Goal: Task Accomplishment & Management: Manage account settings

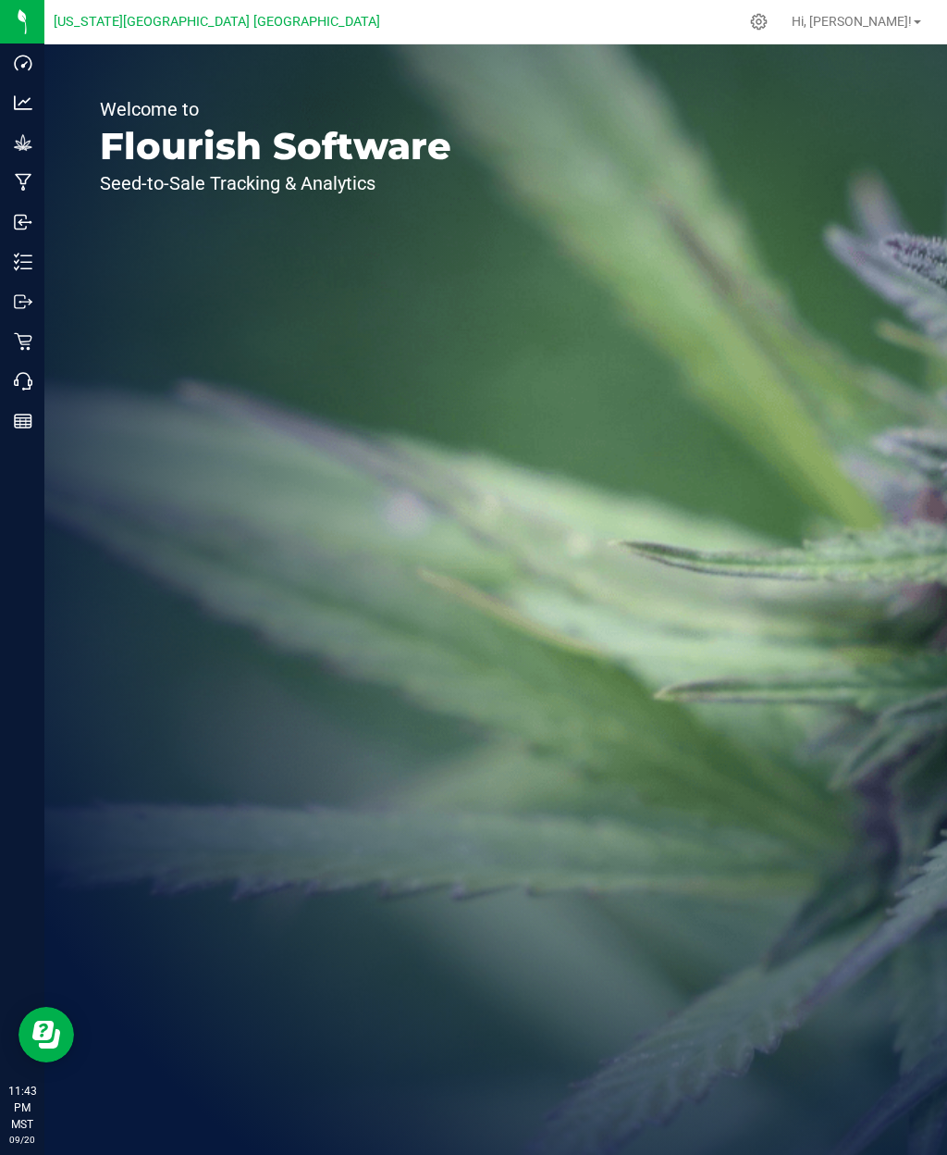
click at [23, 333] on icon at bounding box center [23, 341] width 19 height 19
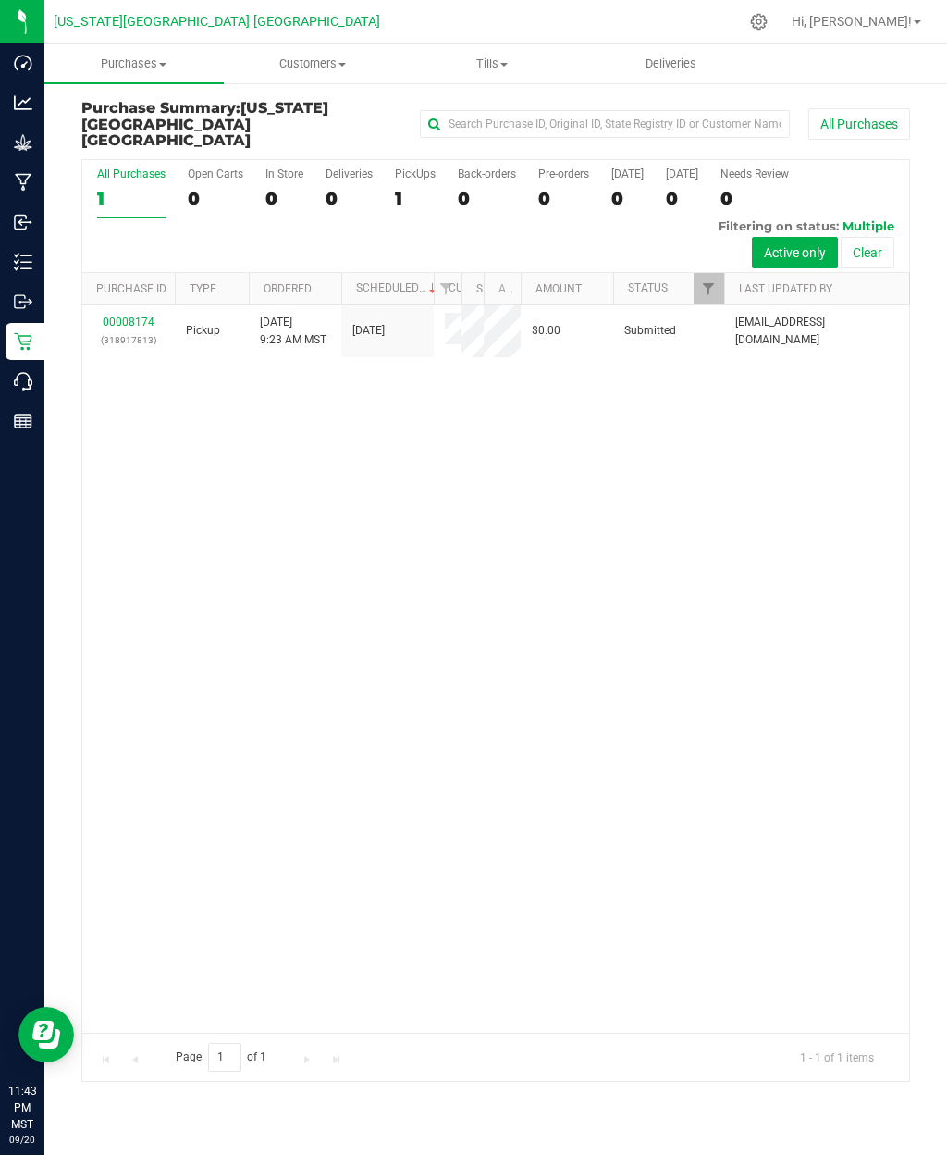
click at [483, 77] on uib-tab-heading "Tills Manage tills Reconcile e-payments" at bounding box center [492, 63] width 178 height 37
click at [453, 135] on span "Reconcile e-payments" at bounding box center [494, 134] width 184 height 16
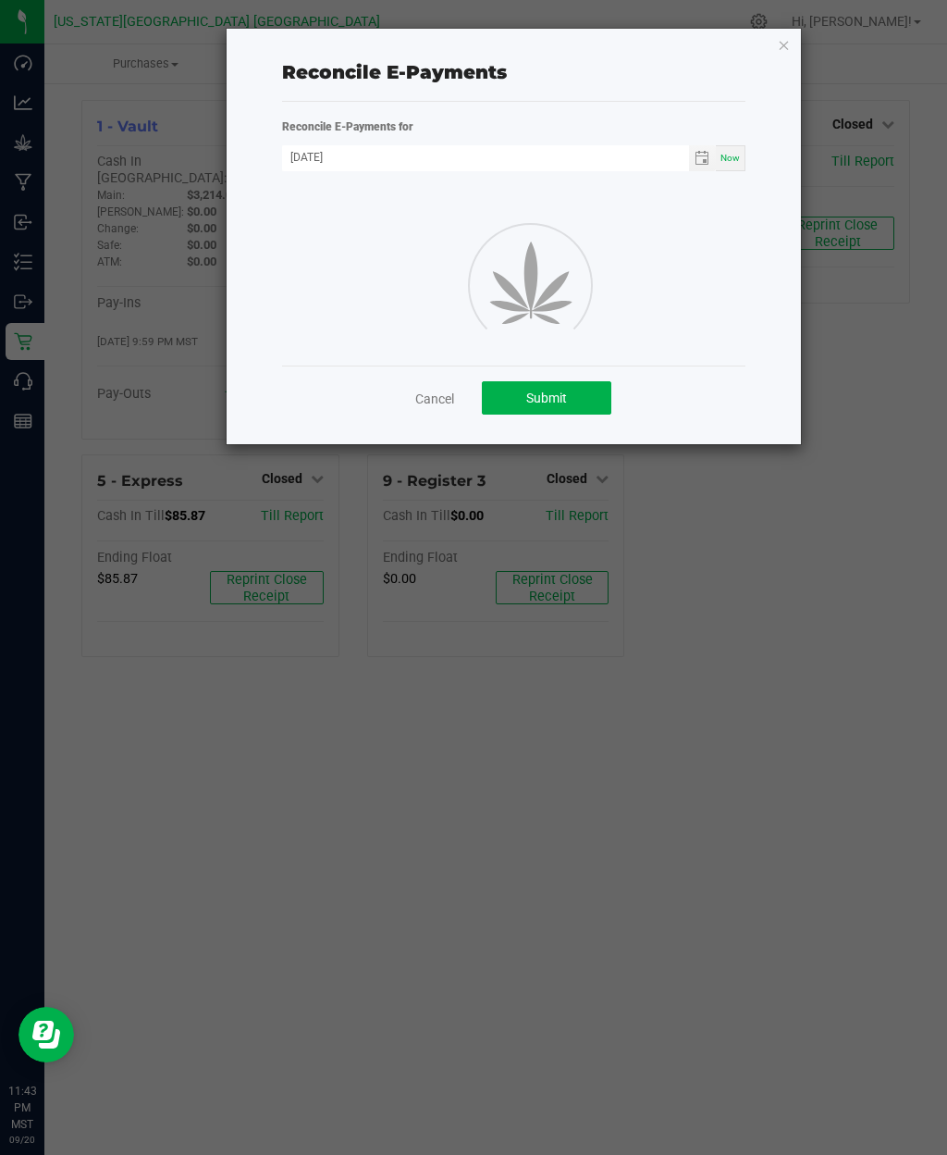
click at [768, 50] on div "Reconcile E-Payments Reconcile E-Payments for 09/20/2025 Now Cancel Submit" at bounding box center [514, 236] width 575 height 415
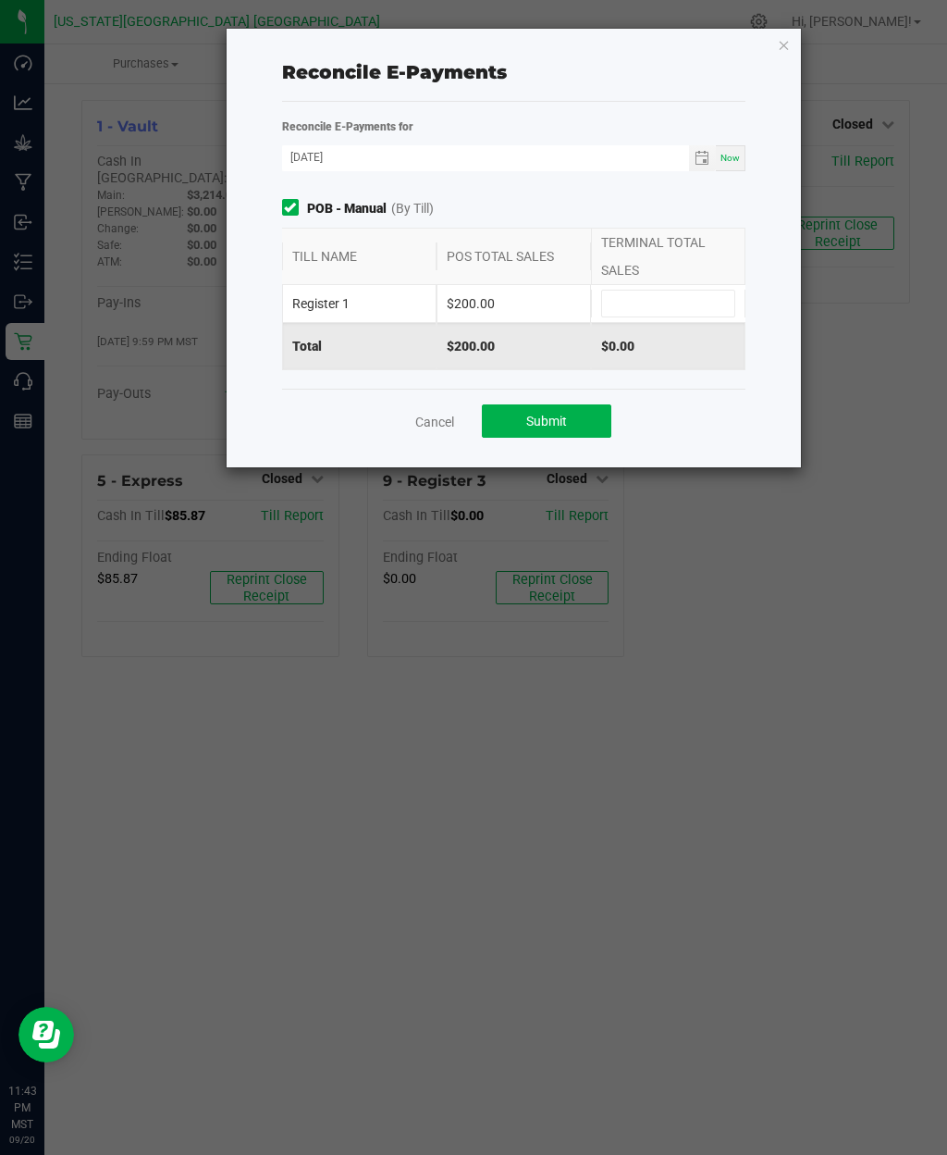
click at [774, 56] on div "Reconcile E-Payments Reconcile E-Payments for 09/20/2025 Now POB - Manual (By T…" at bounding box center [514, 248] width 575 height 439
click at [781, 53] on icon "button" at bounding box center [784, 44] width 13 height 22
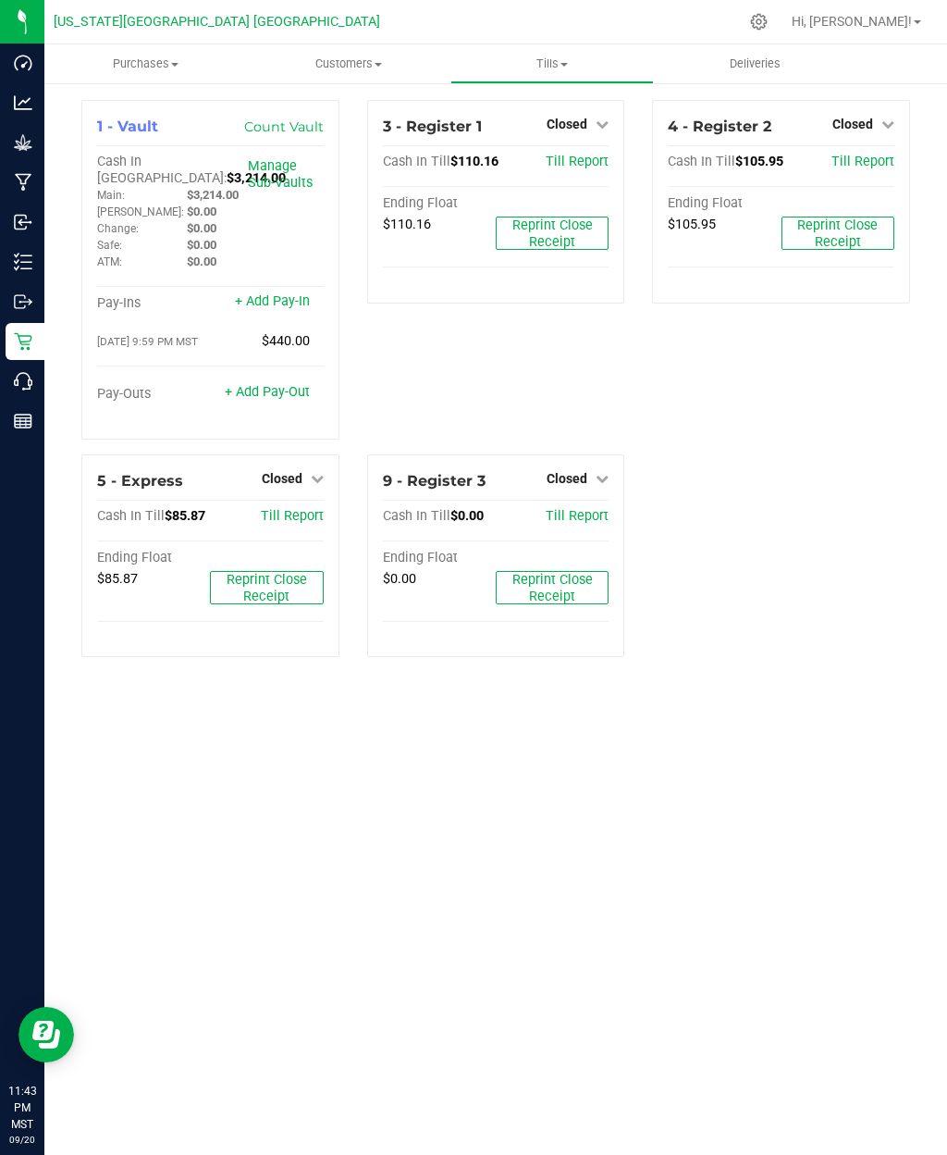
click at [566, 68] on span "Tills" at bounding box center [553, 64] width 202 height 17
click at [511, 106] on span "Manage tills" at bounding box center [513, 112] width 125 height 16
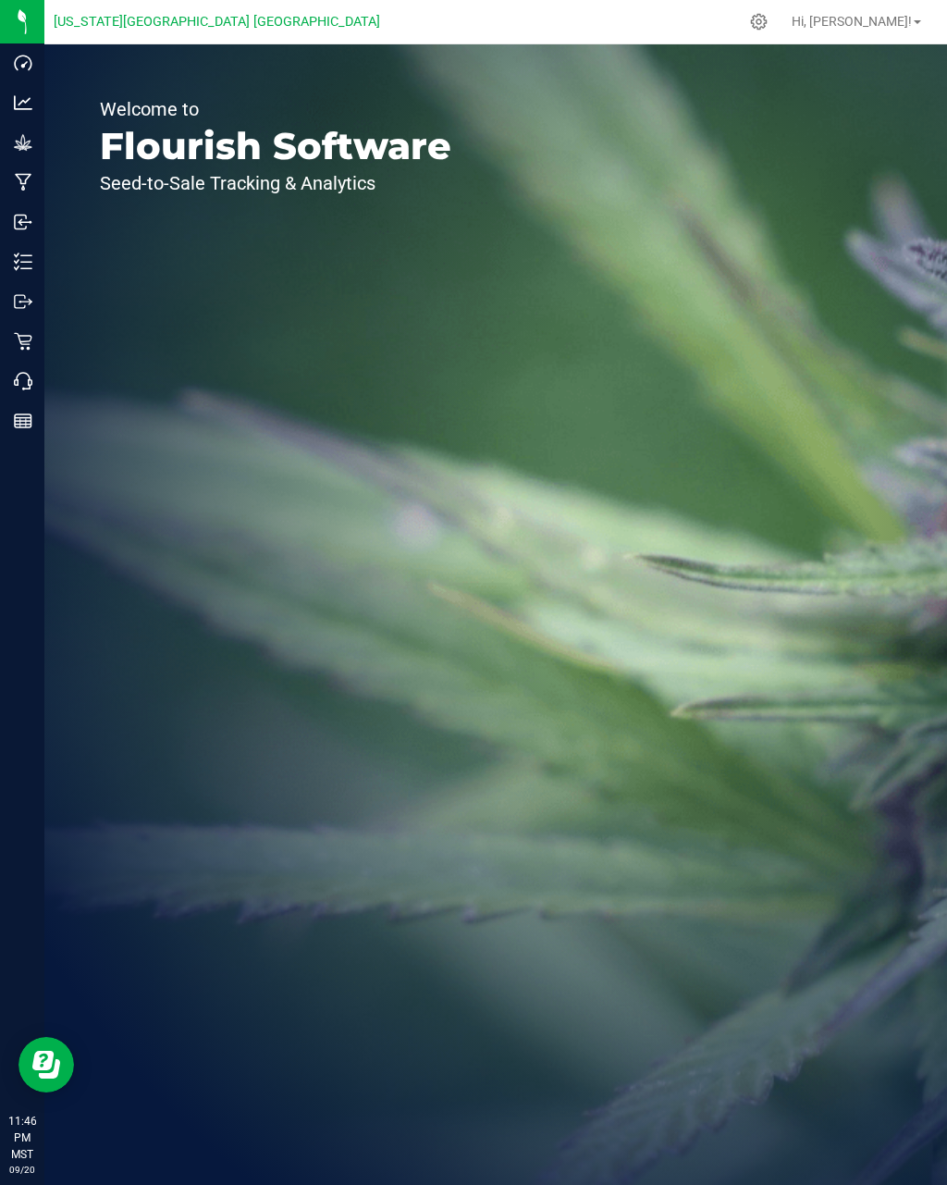
click at [0, 0] on p "Retail" at bounding box center [0, 0] width 0 height 0
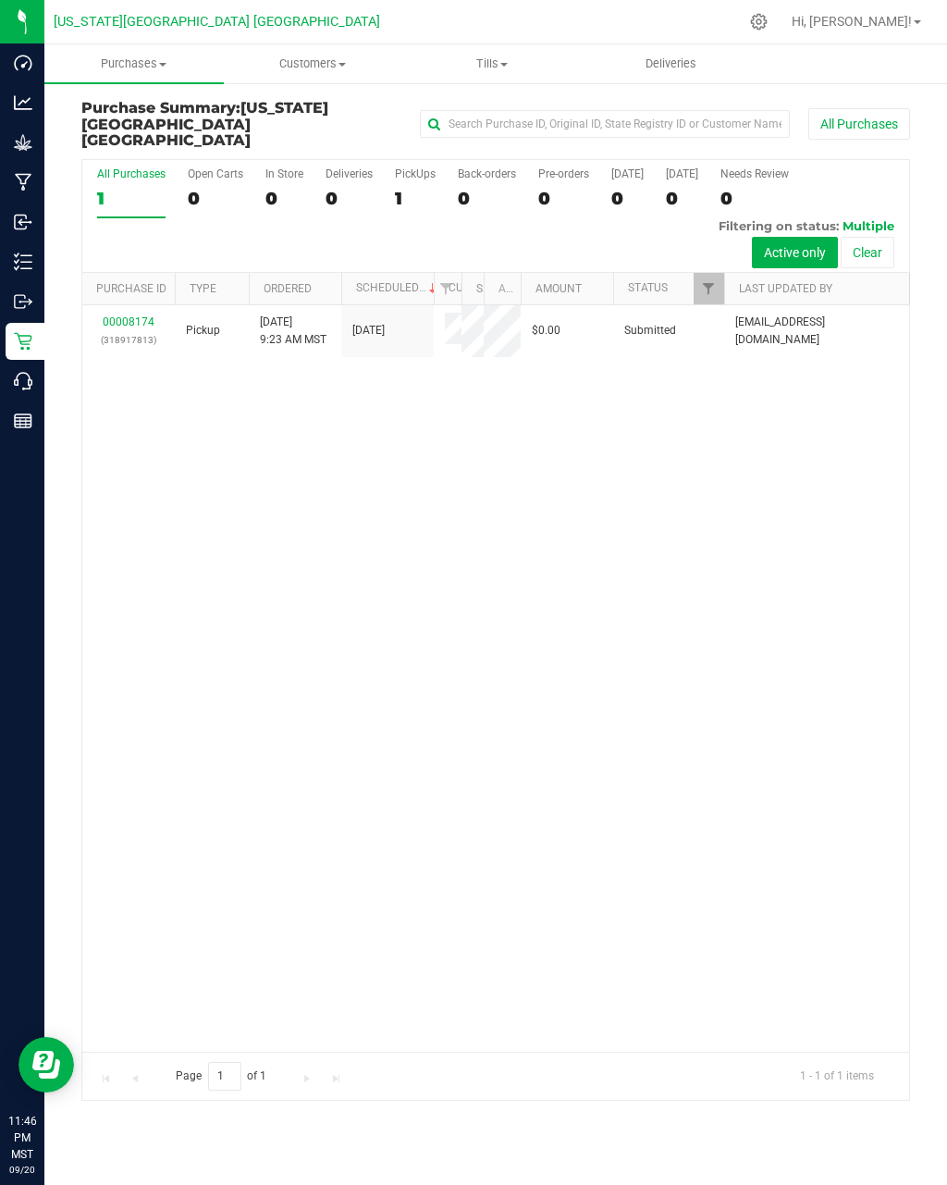
click at [494, 60] on span "Tills" at bounding box center [492, 64] width 178 height 17
click at [468, 104] on span "Manage tills" at bounding box center [464, 112] width 125 height 16
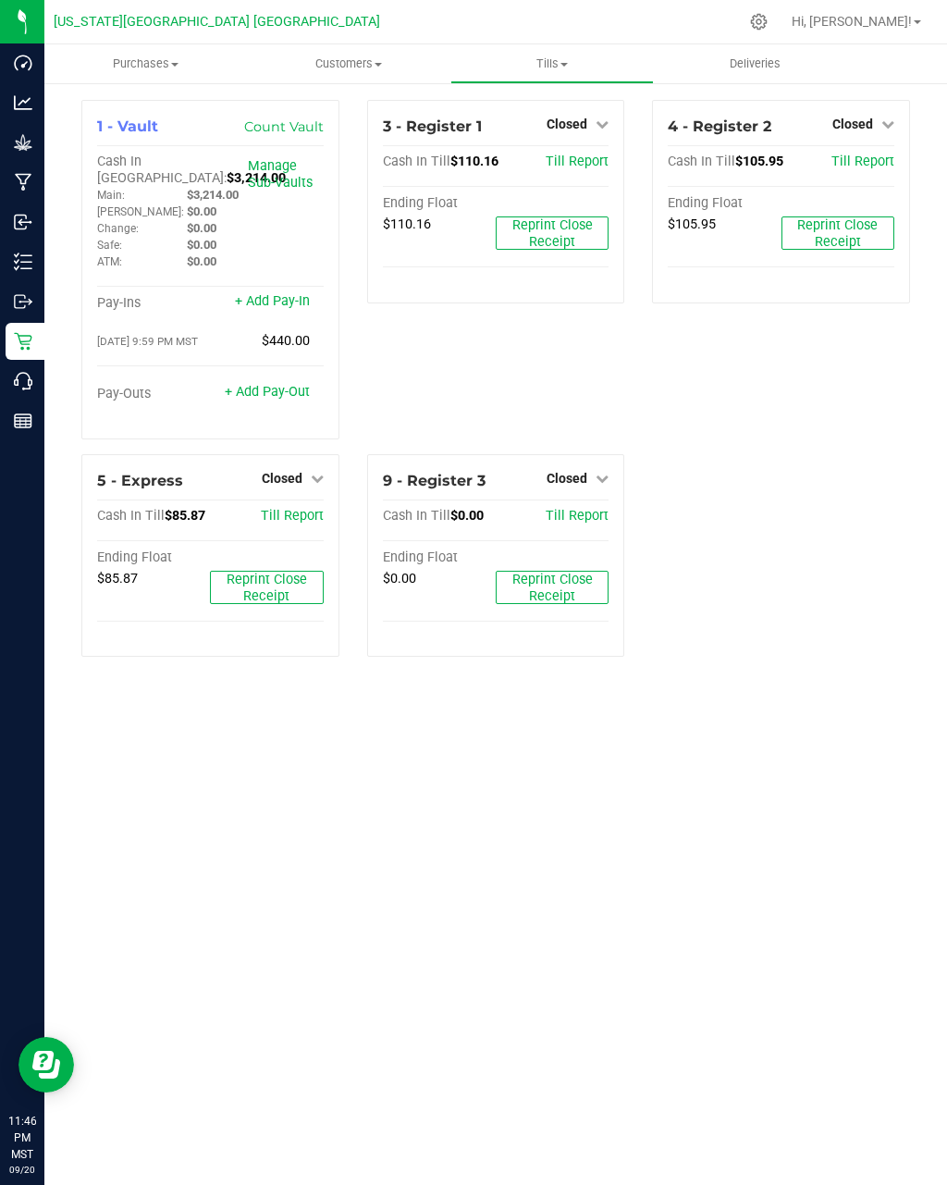
click at [187, 71] on span "Purchases" at bounding box center [146, 64] width 204 height 17
click at [143, 166] on li "All purchases" at bounding box center [146, 156] width 204 height 22
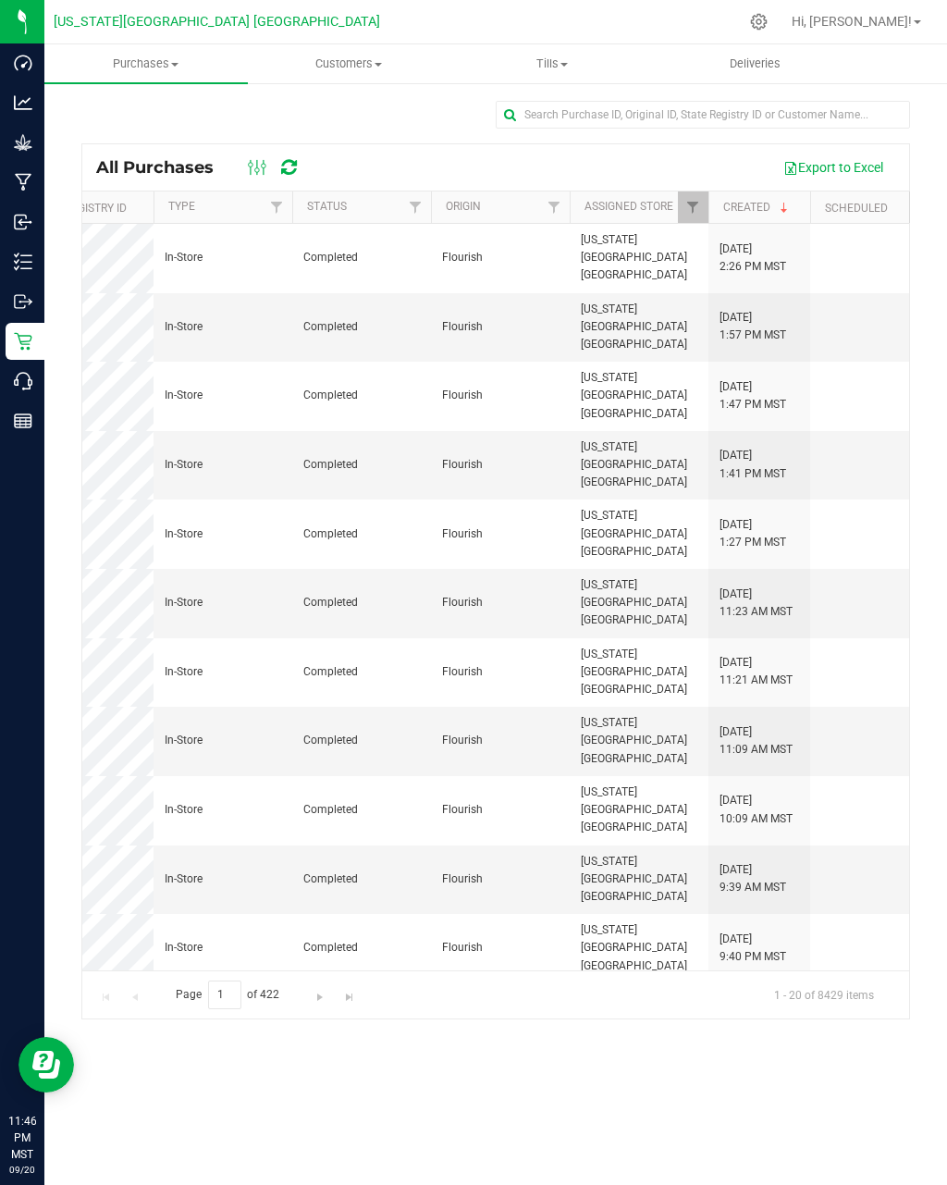
scroll to position [0, 192]
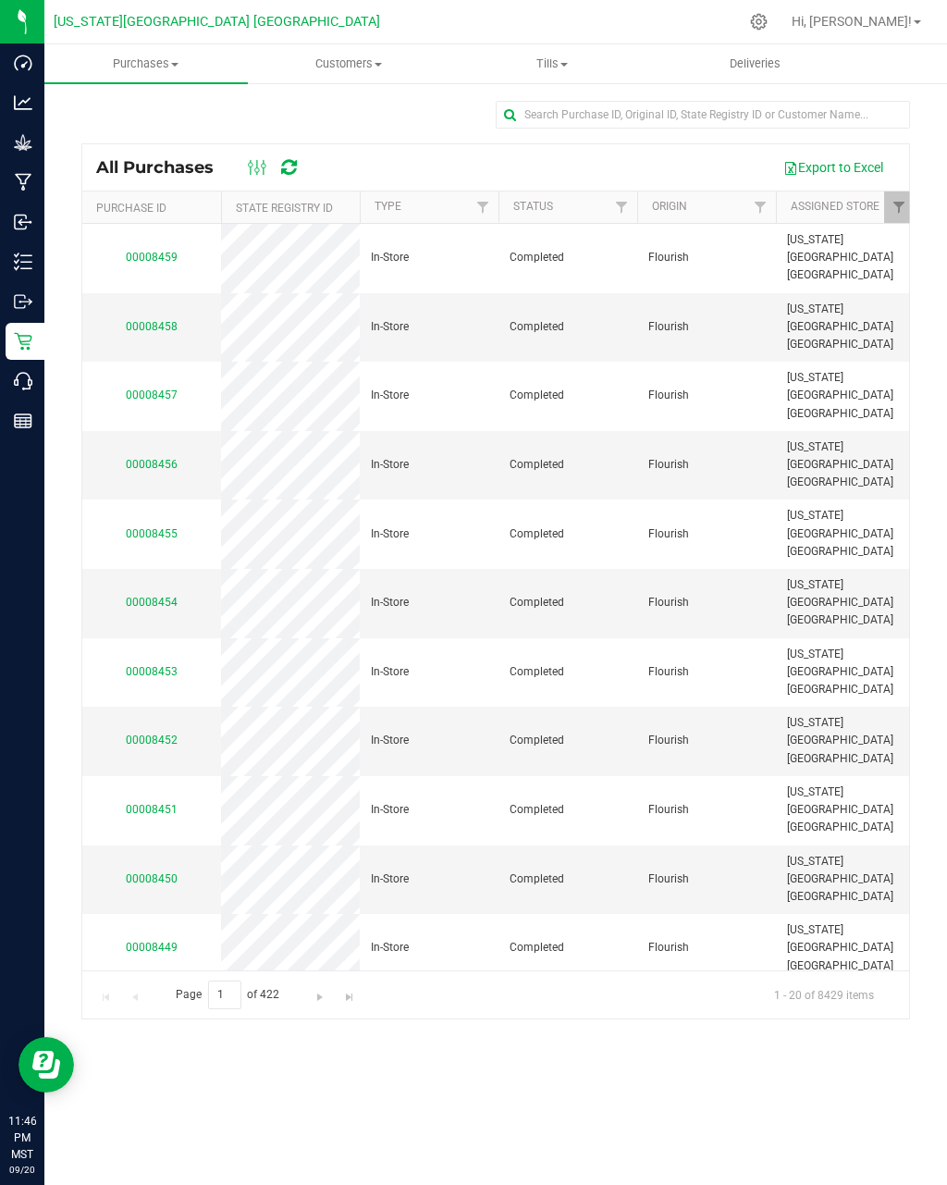
click at [138, 252] on link "00008459" at bounding box center [152, 257] width 52 height 13
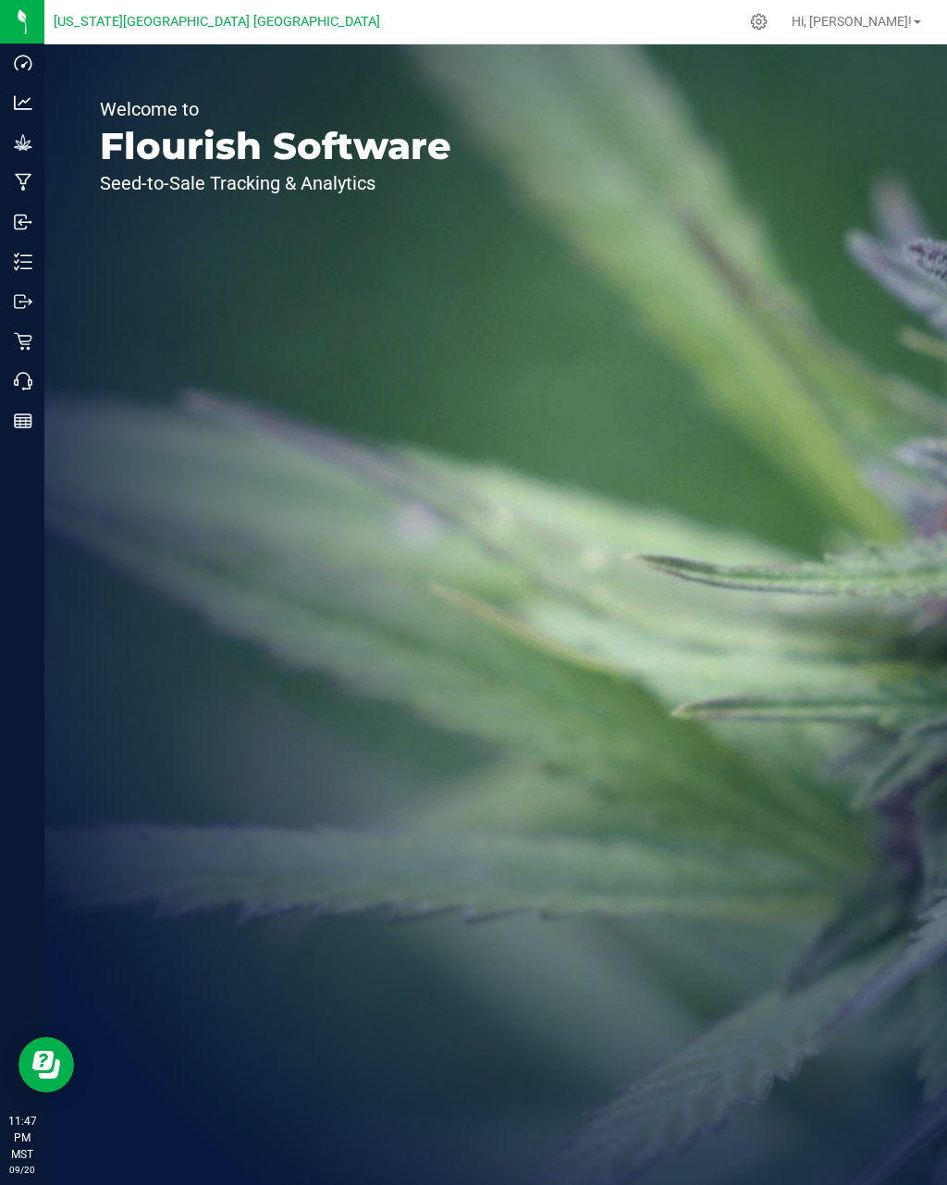
click at [0, 0] on p "Retail" at bounding box center [0, 0] width 0 height 0
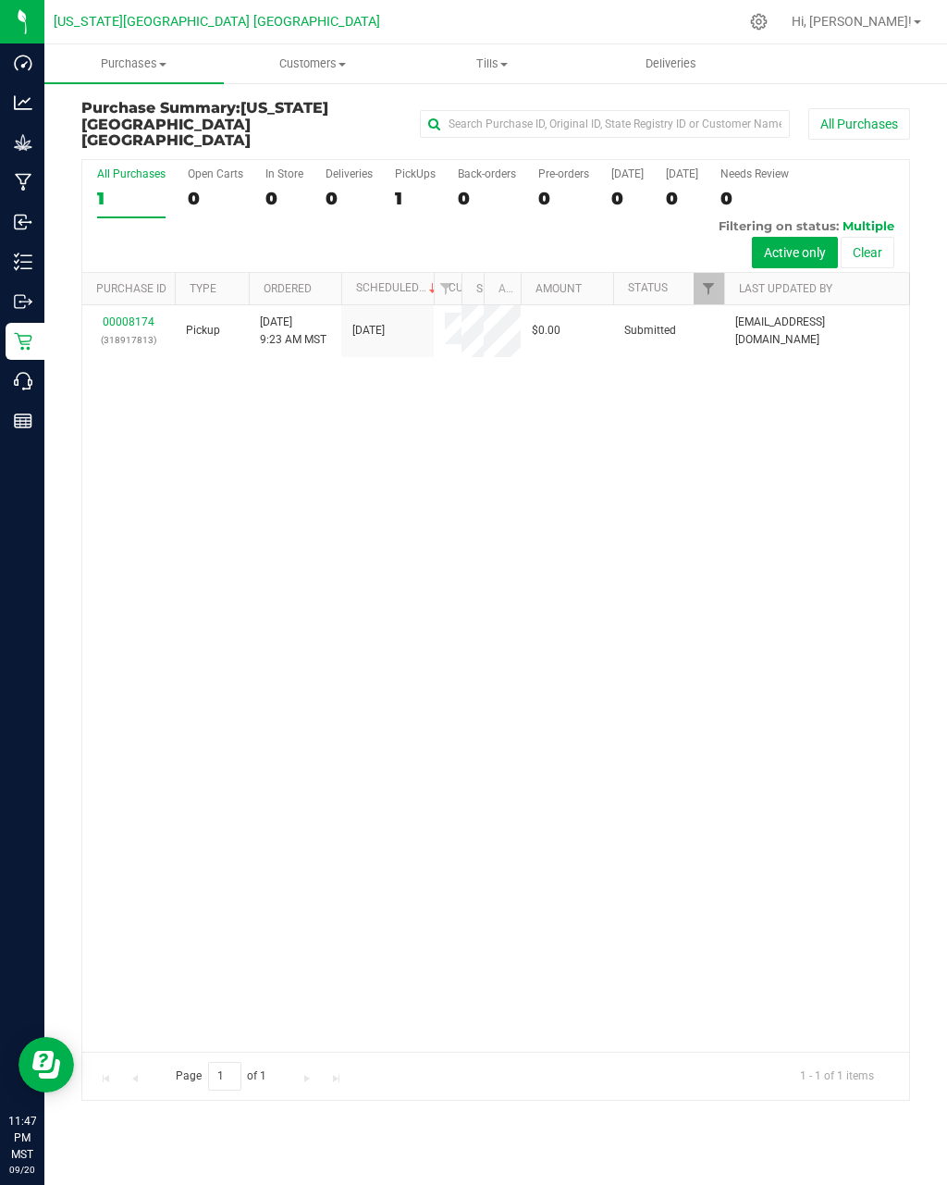
click at [494, 68] on span "Tills" at bounding box center [492, 64] width 178 height 17
click at [505, 110] on span "Manage tills" at bounding box center [464, 112] width 125 height 16
